Goal: Navigation & Orientation: Find specific page/section

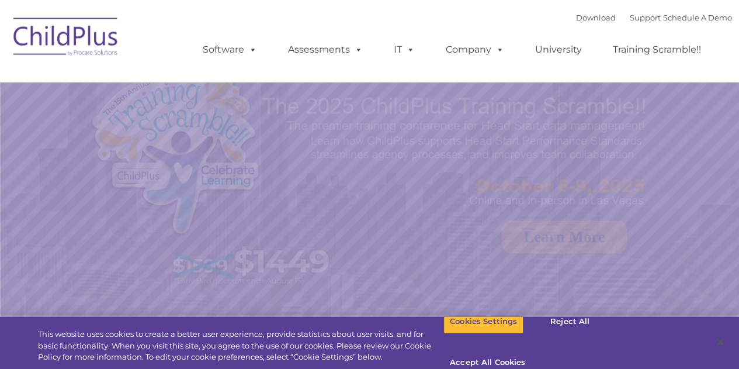
select select "MEDIUM"
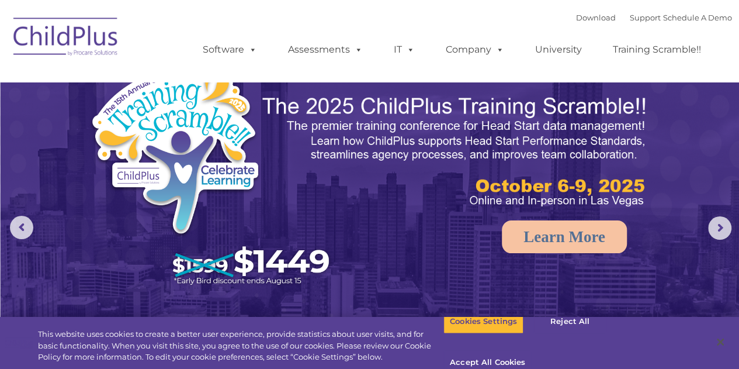
click at [63, 47] on img at bounding box center [66, 38] width 117 height 58
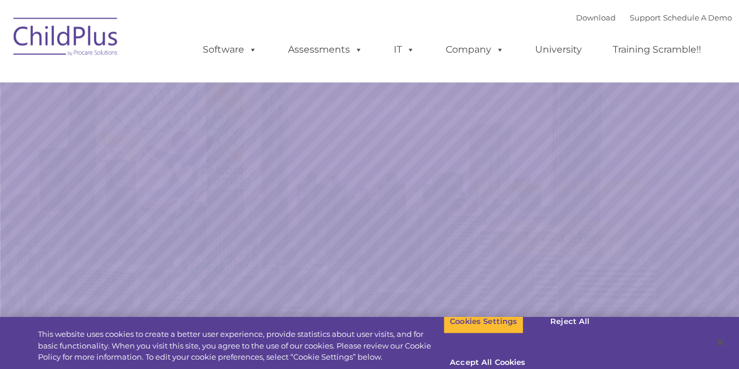
select select "MEDIUM"
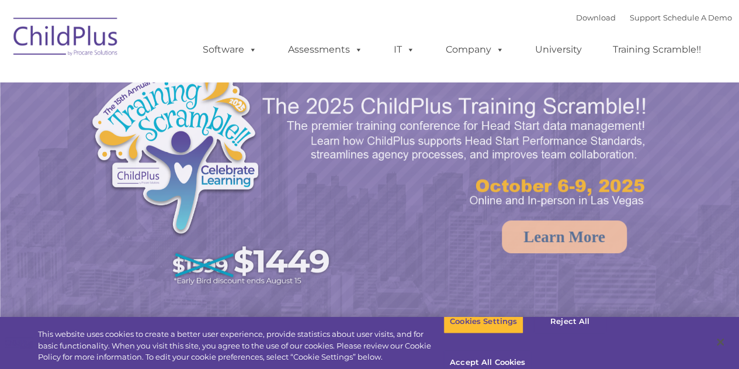
select select "MEDIUM"
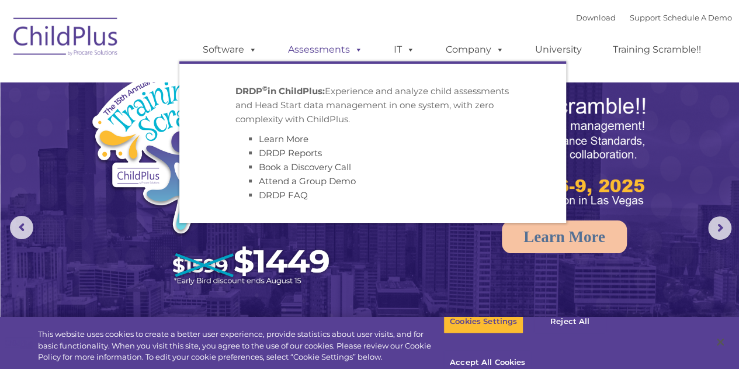
click at [314, 50] on link "Assessments" at bounding box center [325, 49] width 98 height 23
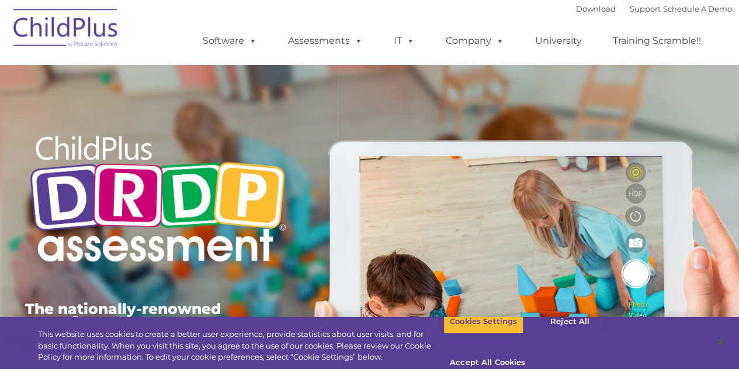
click at [68, 33] on img at bounding box center [66, 30] width 117 height 58
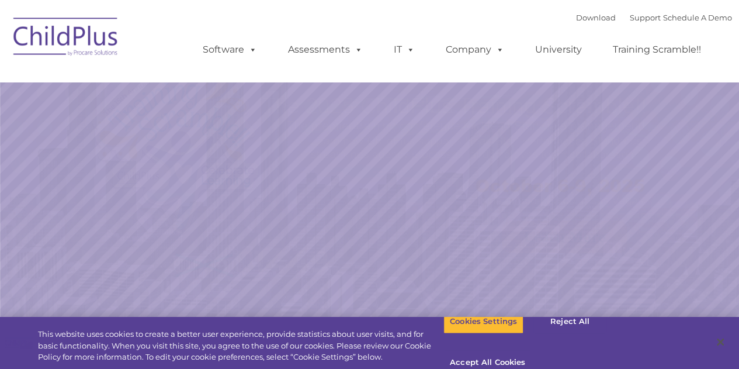
select select "MEDIUM"
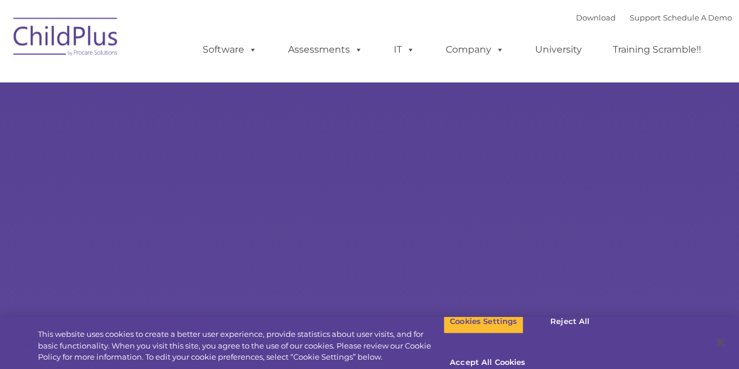
select select "MEDIUM"
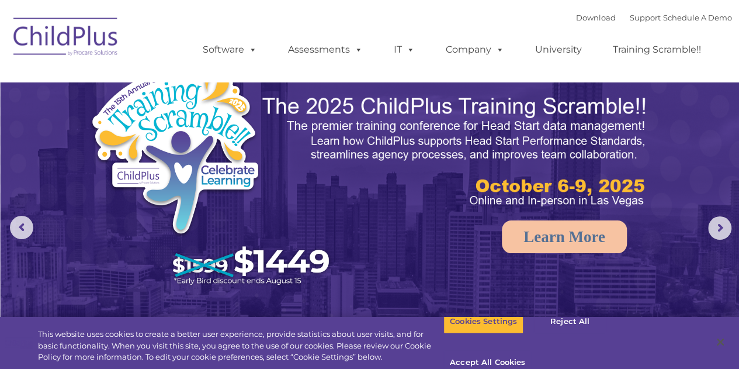
click at [48, 41] on img at bounding box center [66, 38] width 117 height 58
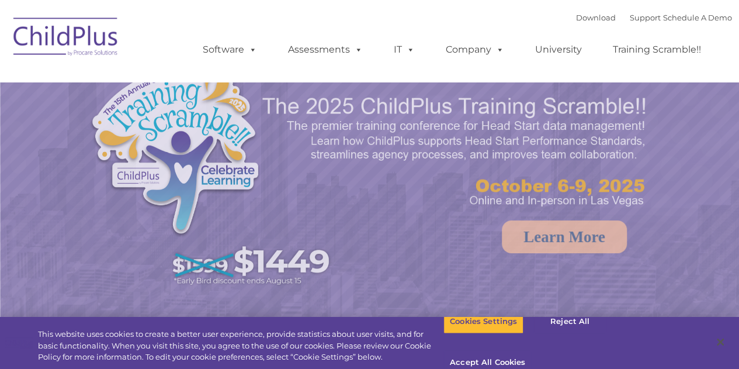
select select "MEDIUM"
